Goal: Obtain resource: Download file/media

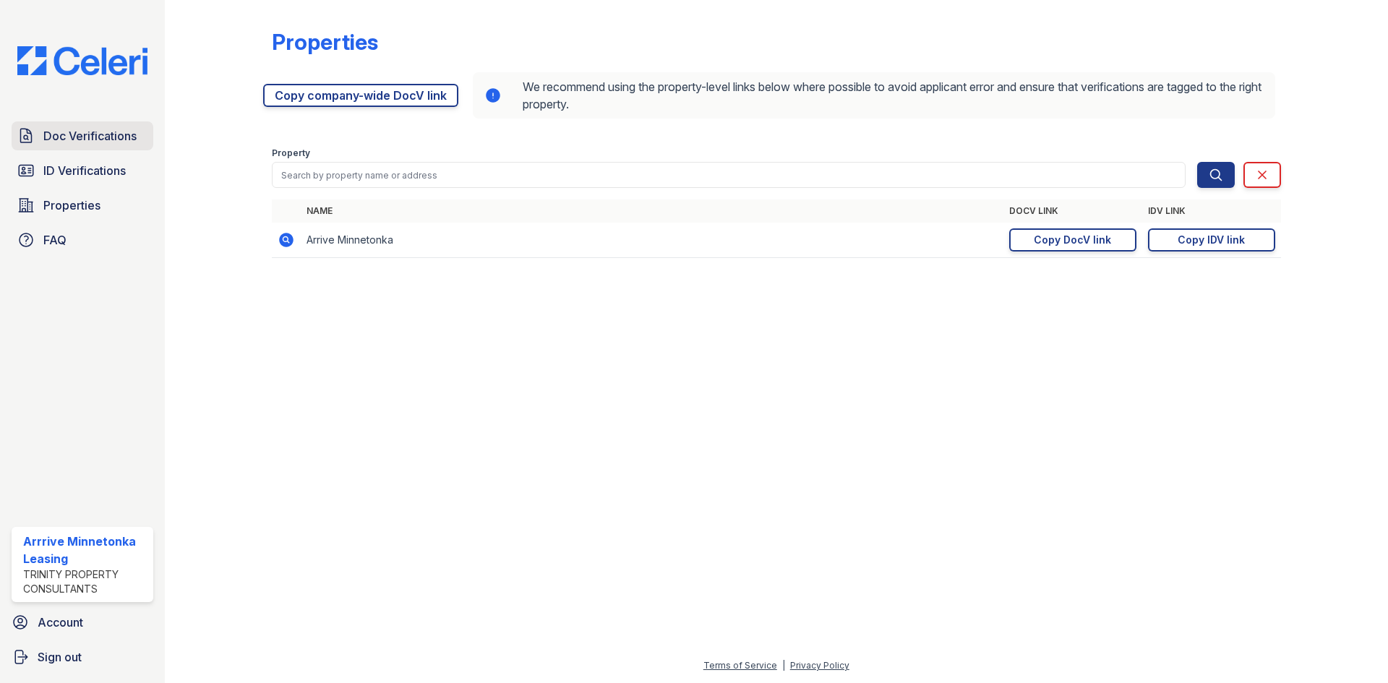
click at [100, 137] on span "Doc Verifications" at bounding box center [89, 135] width 93 height 17
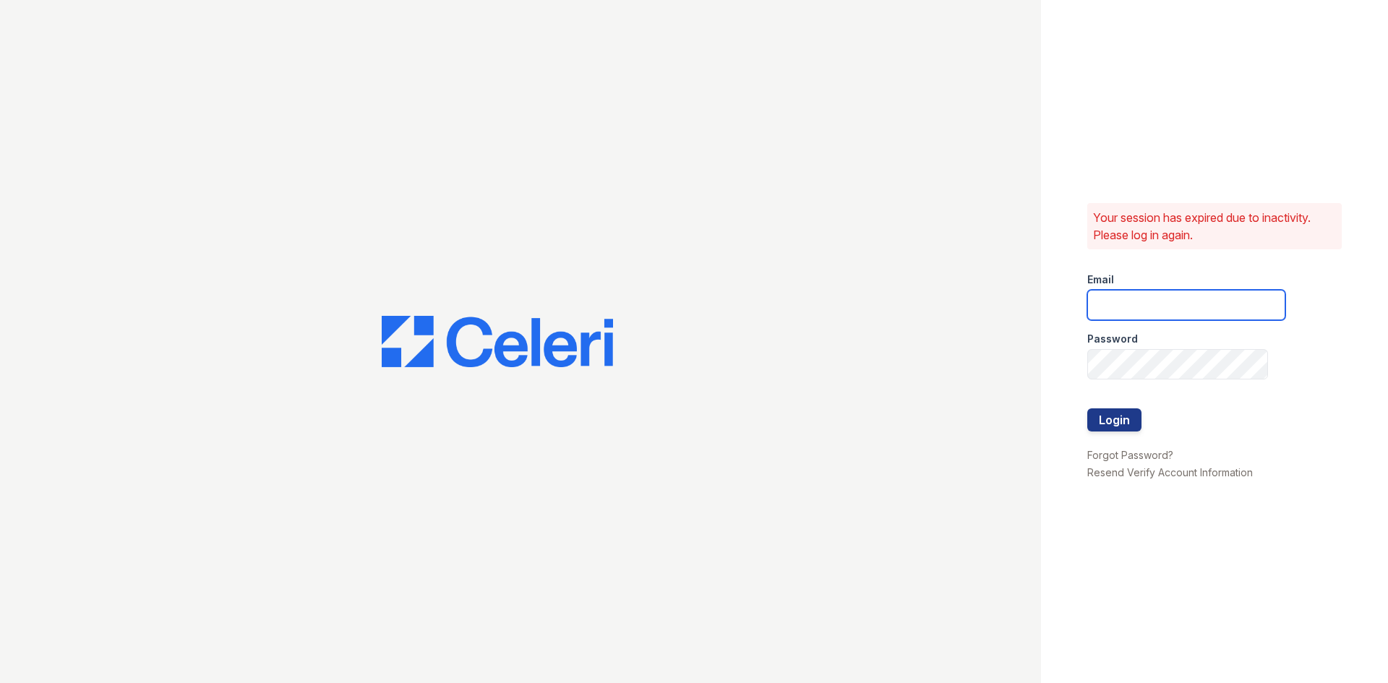
click at [1107, 296] on input "email" at bounding box center [1186, 305] width 198 height 30
type input "arriveminnetonka@trinity-pm.com"
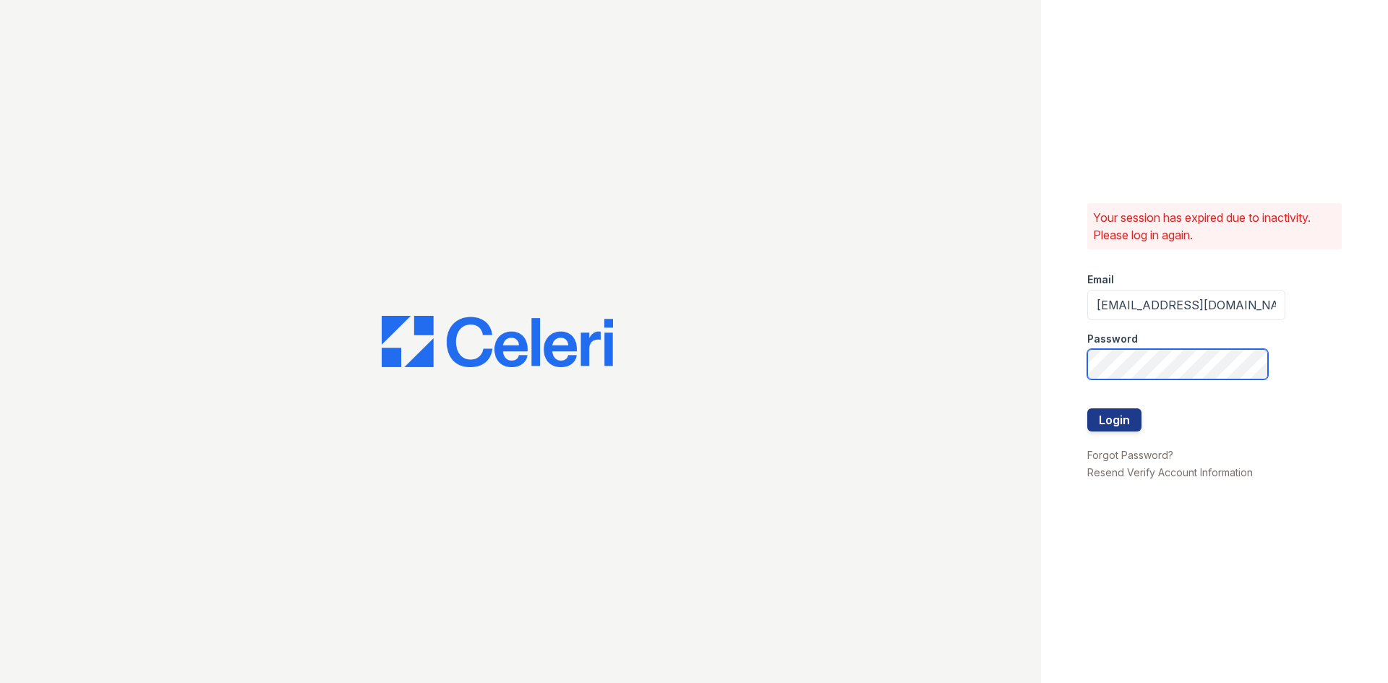
click at [1087, 408] on button "Login" at bounding box center [1114, 419] width 54 height 23
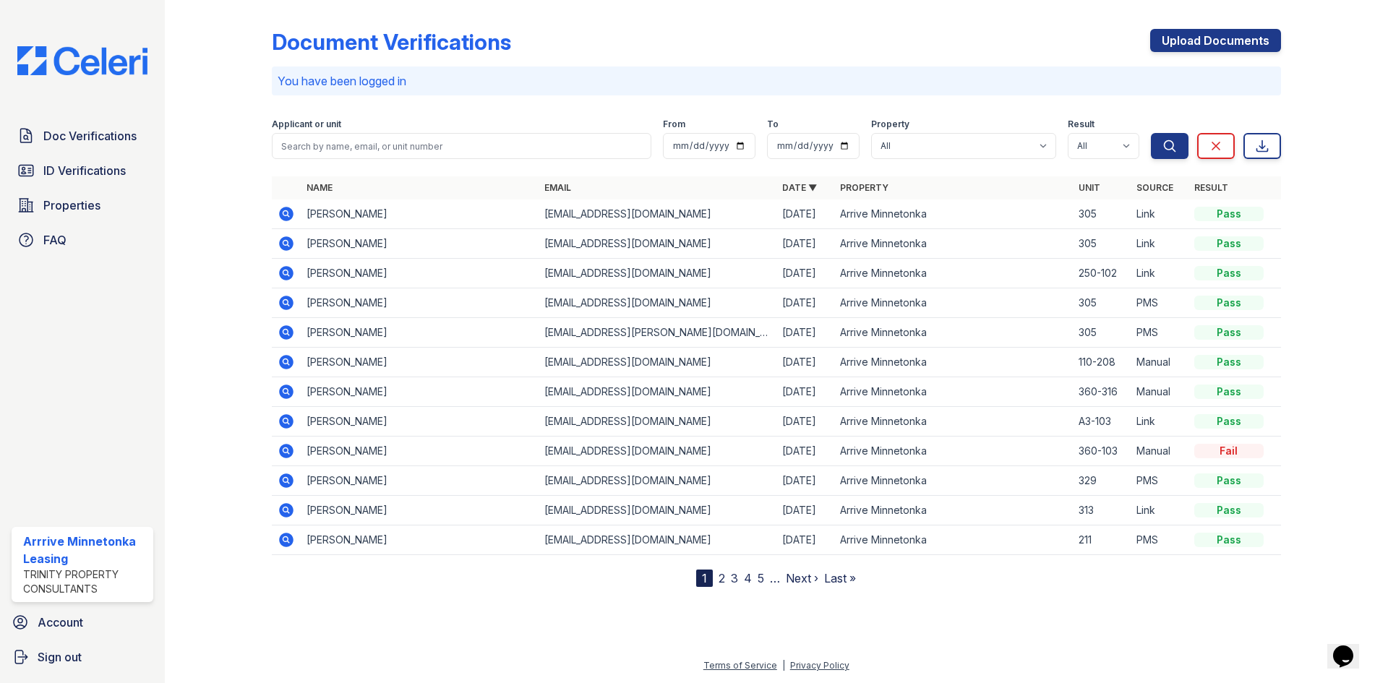
click at [280, 215] on icon at bounding box center [286, 214] width 14 height 14
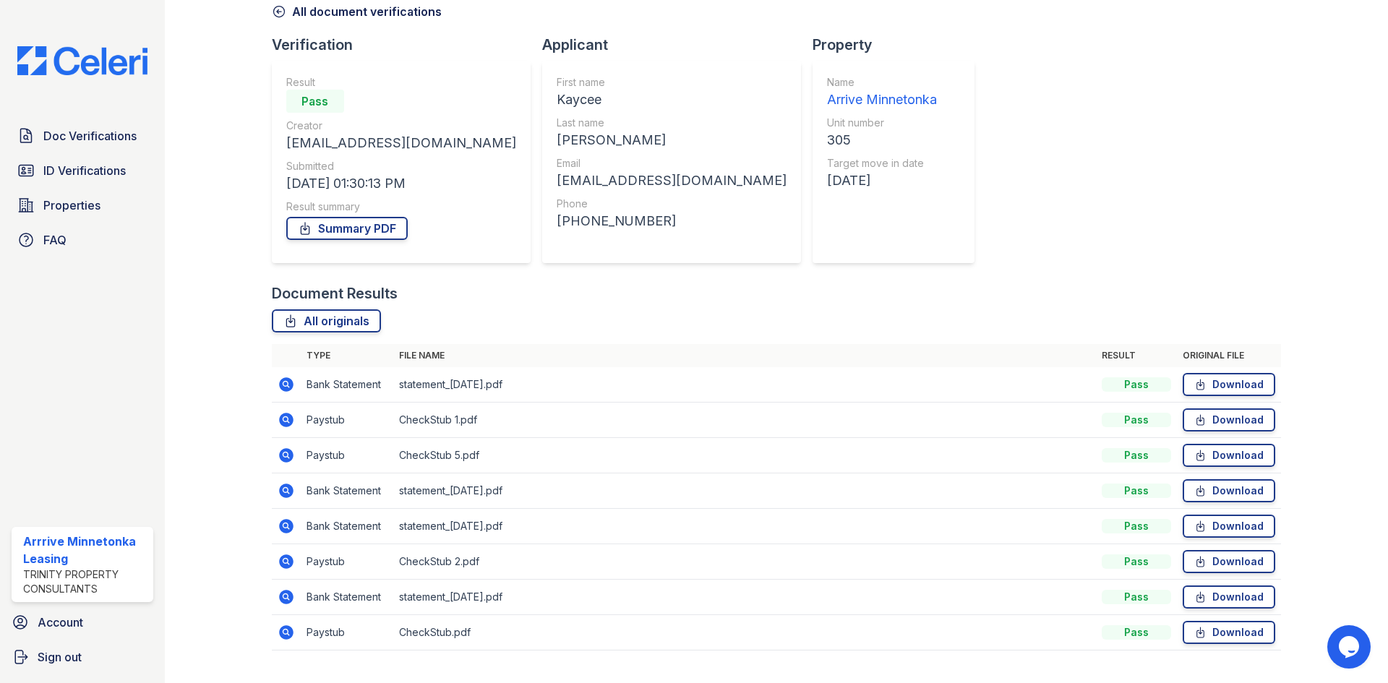
scroll to position [103, 0]
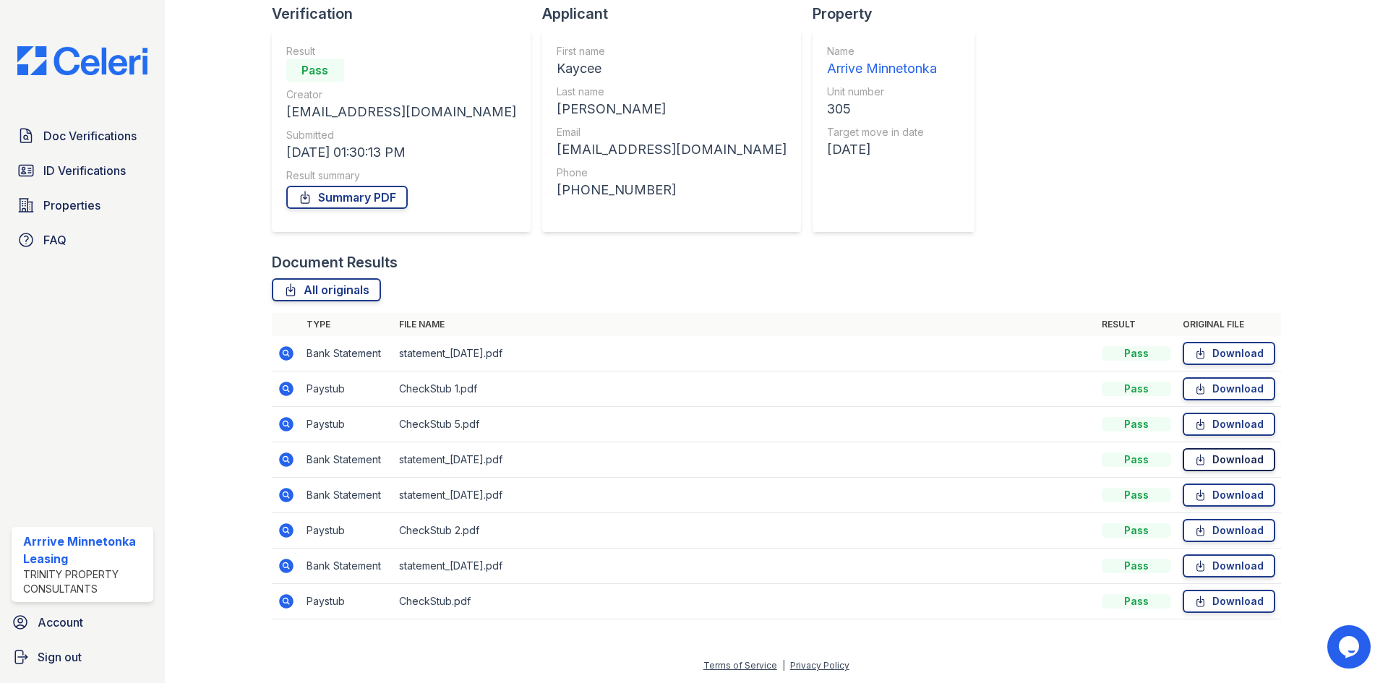
click at [1241, 466] on link "Download" at bounding box center [1229, 459] width 93 height 23
